Goal: Information Seeking & Learning: Learn about a topic

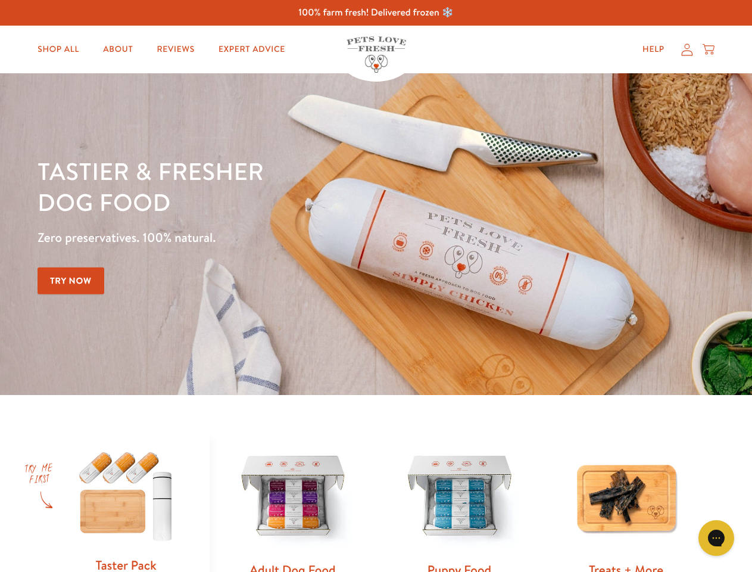
click at [376, 286] on div "Tastier & fresher dog food Zero preservatives. 100% natural. Try Now" at bounding box center [263, 233] width 451 height 157
click at [716, 538] on icon "Gorgias live chat" at bounding box center [716, 537] width 11 height 11
